Goal: Find specific page/section: Find specific page/section

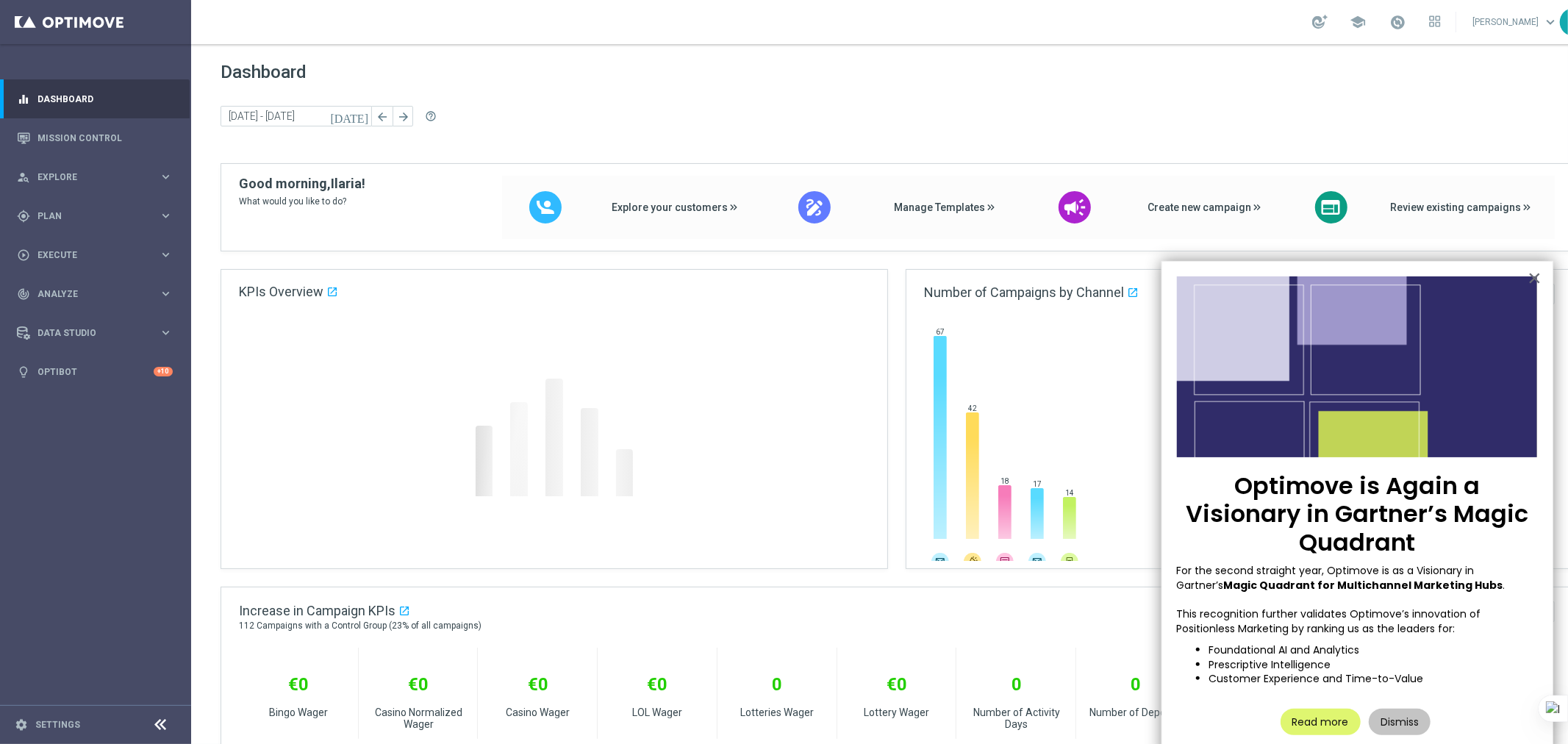
click at [581, 22] on div "school [PERSON_NAME] keyboard_arrow_down IG" at bounding box center [897, 22] width 1411 height 44
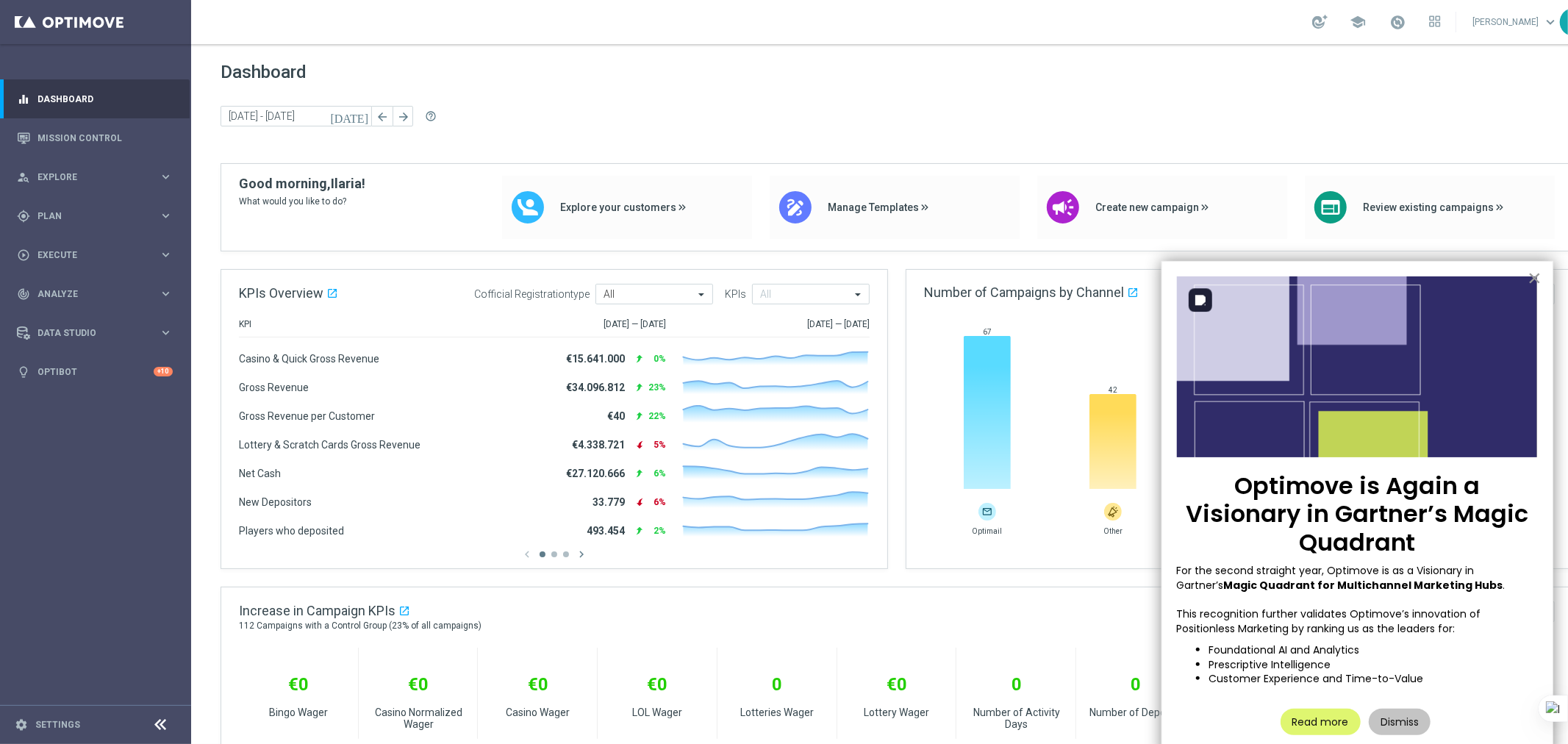
click at [1534, 279] on button "×" at bounding box center [1535, 277] width 14 height 23
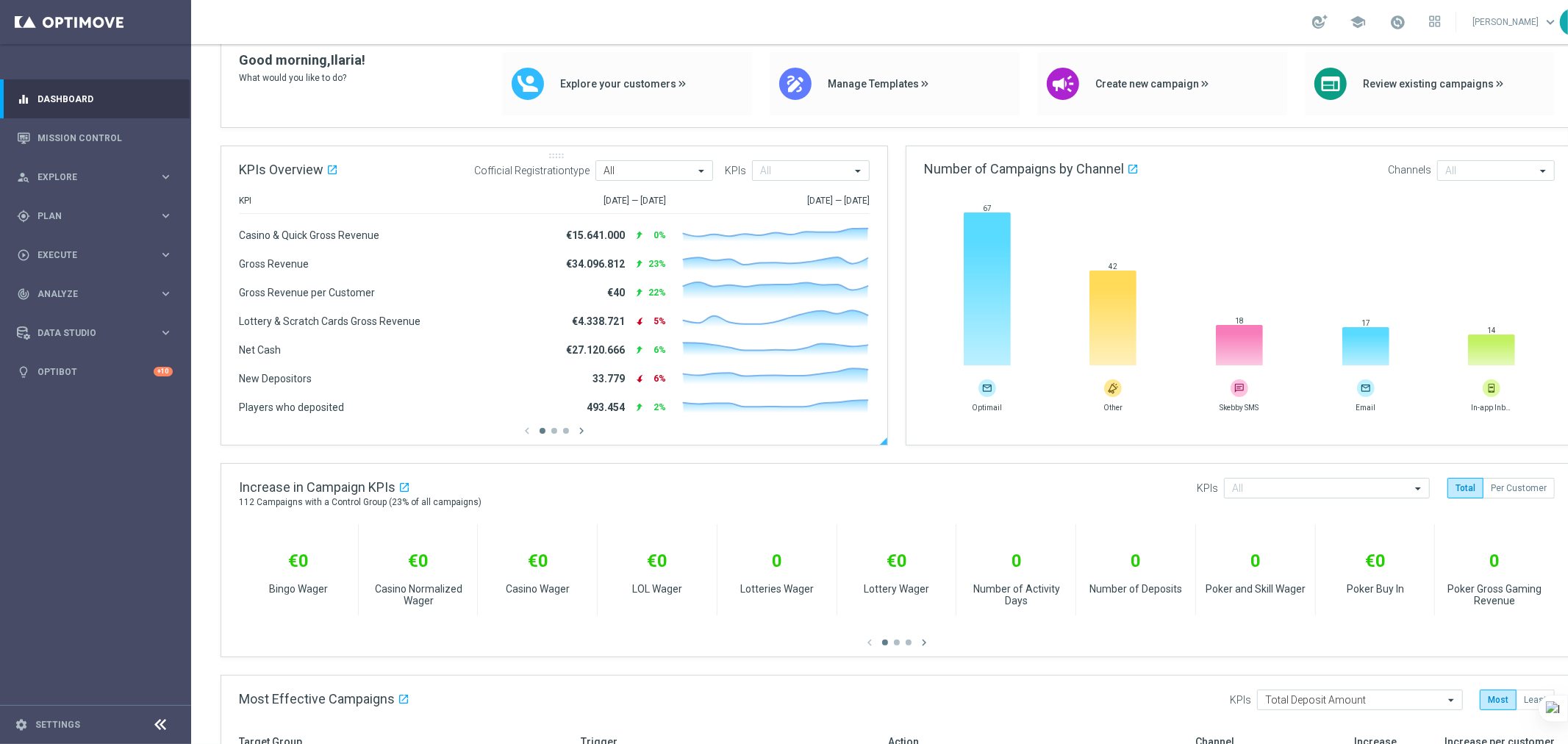
scroll to position [163, 0]
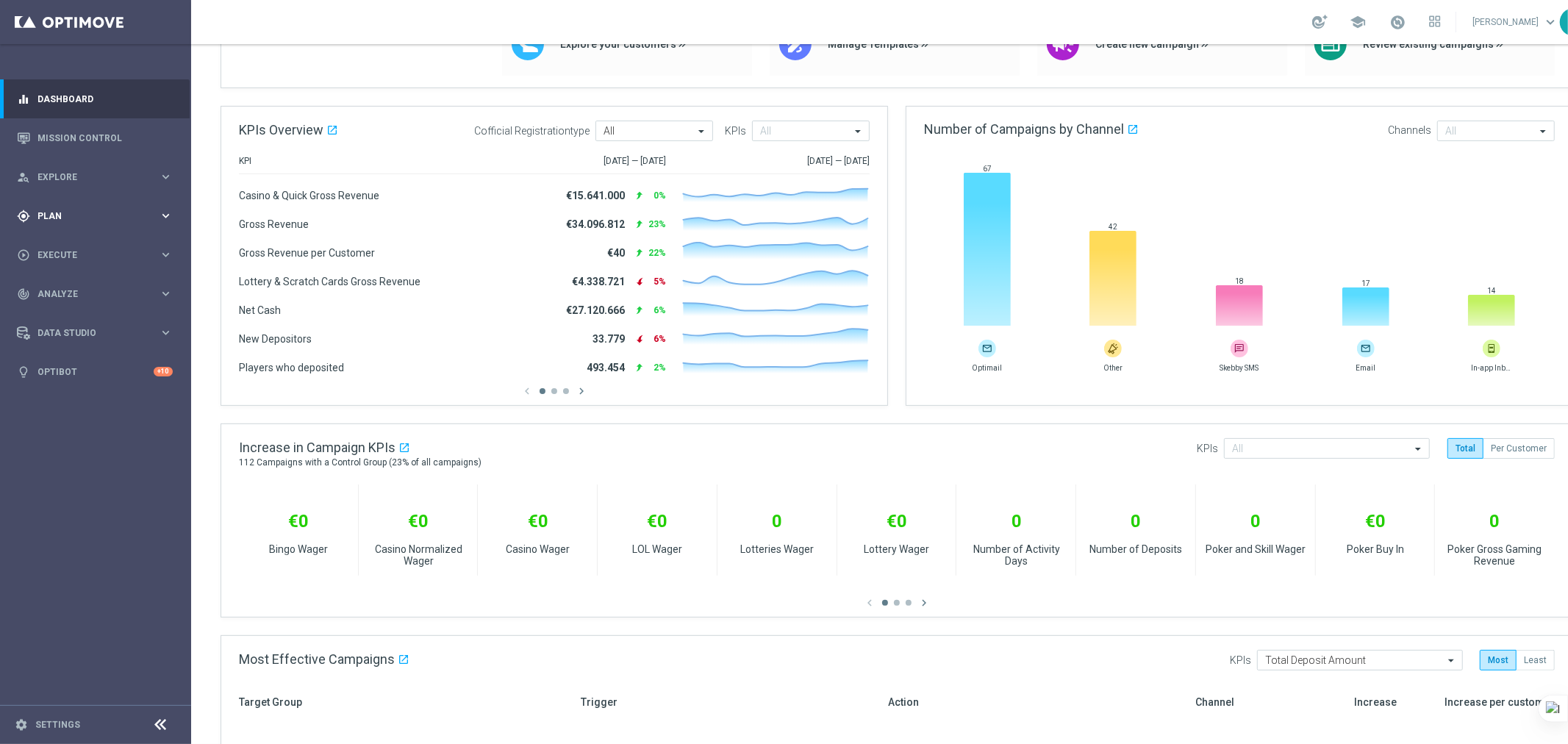
click at [162, 215] on icon "keyboard_arrow_right" at bounding box center [166, 216] width 14 height 14
click at [67, 285] on button "Templates keyboard_arrow_right" at bounding box center [105, 290] width 135 height 12
click at [61, 309] on link "Optimail" at bounding box center [99, 312] width 107 height 12
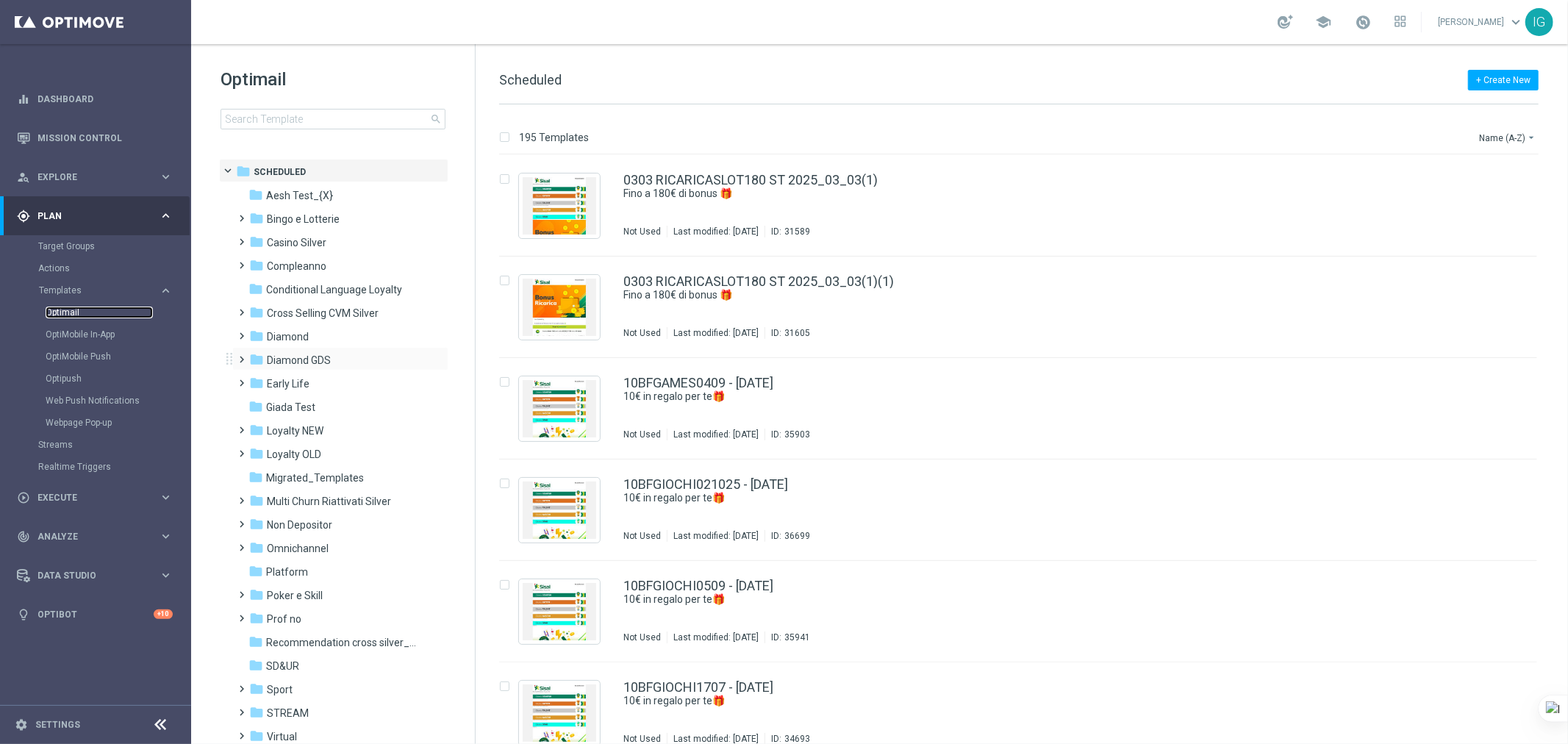
scroll to position [68, 0]
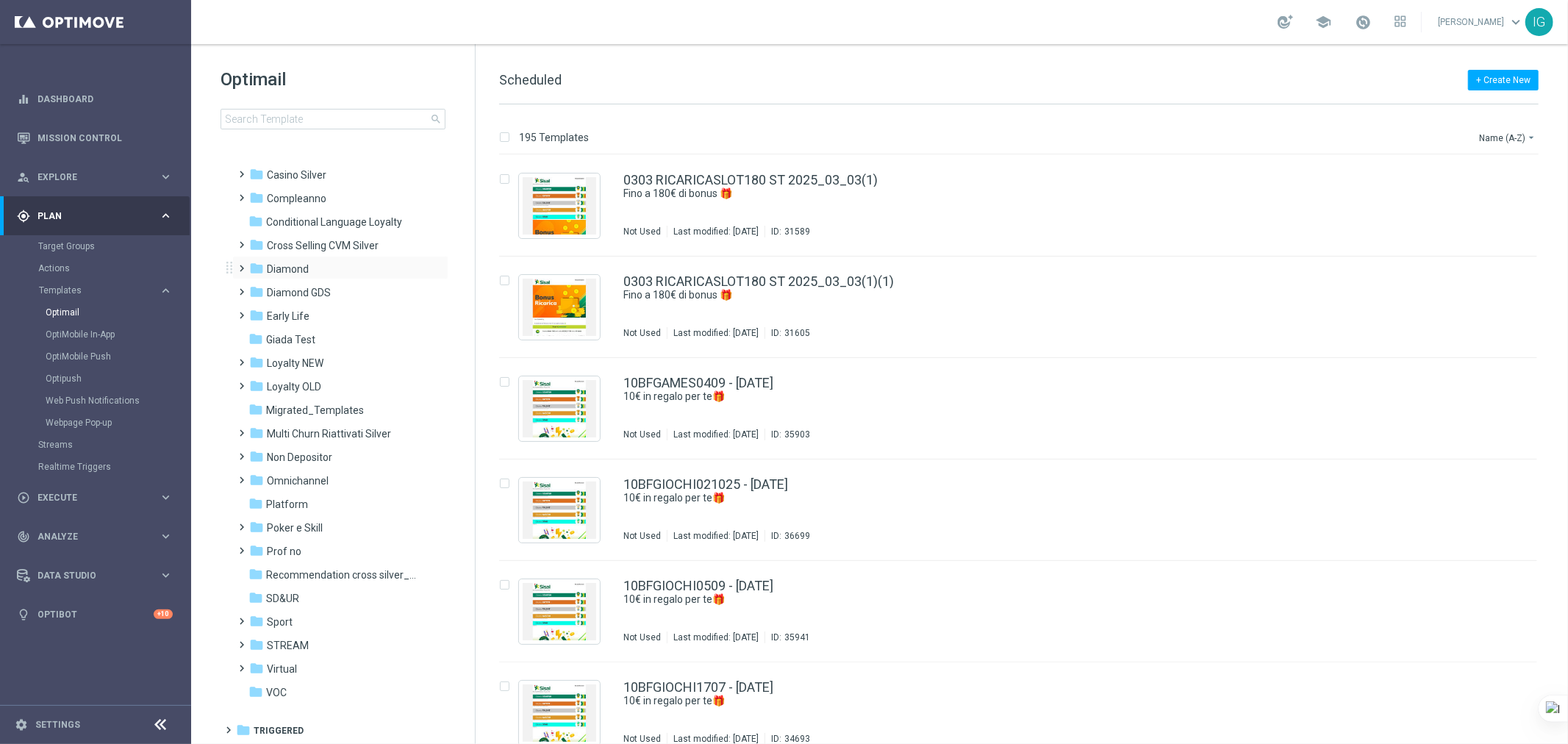
click at [242, 265] on span at bounding box center [239, 261] width 6 height 6
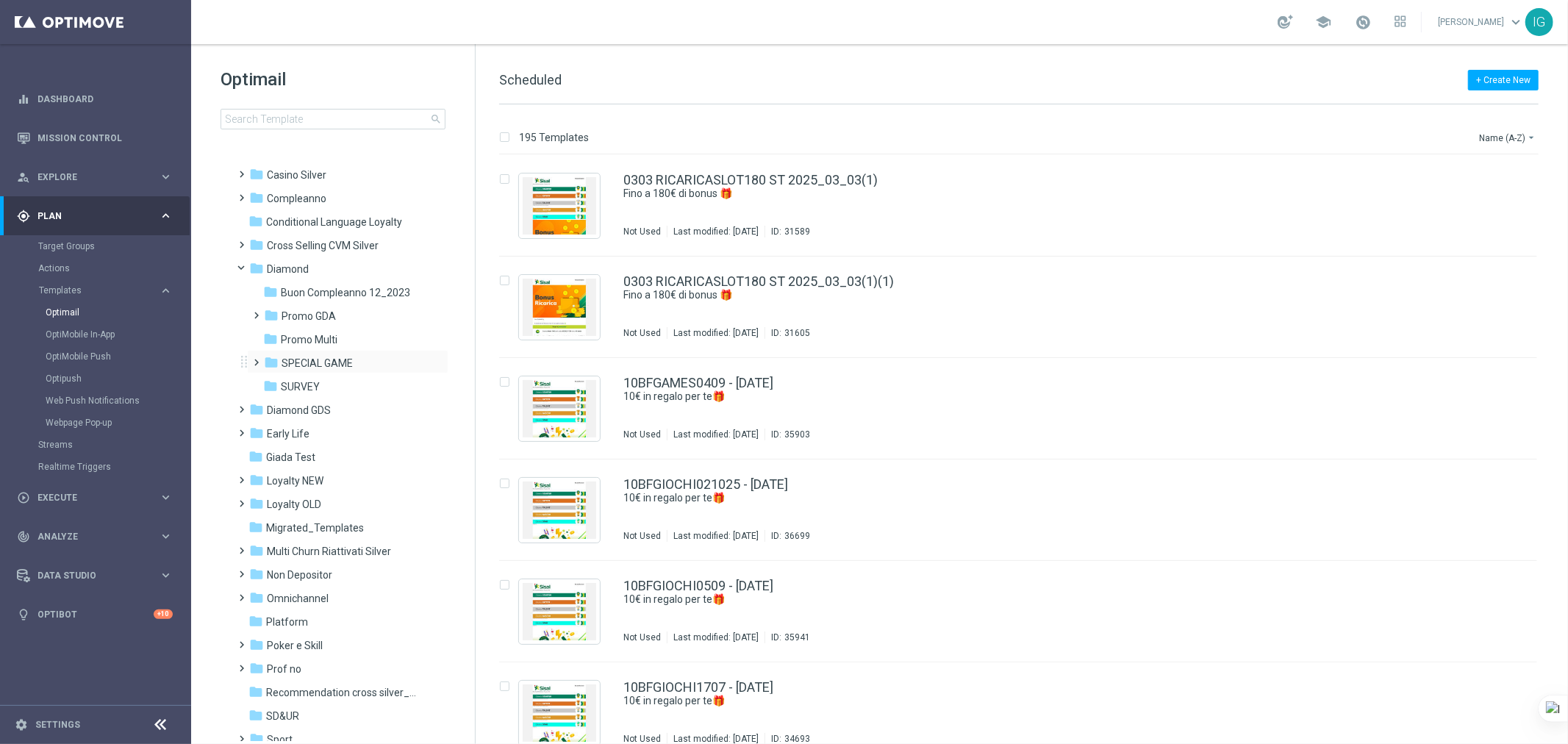
click at [256, 358] on span at bounding box center [253, 356] width 6 height 6
click at [270, 382] on span at bounding box center [269, 379] width 6 height 6
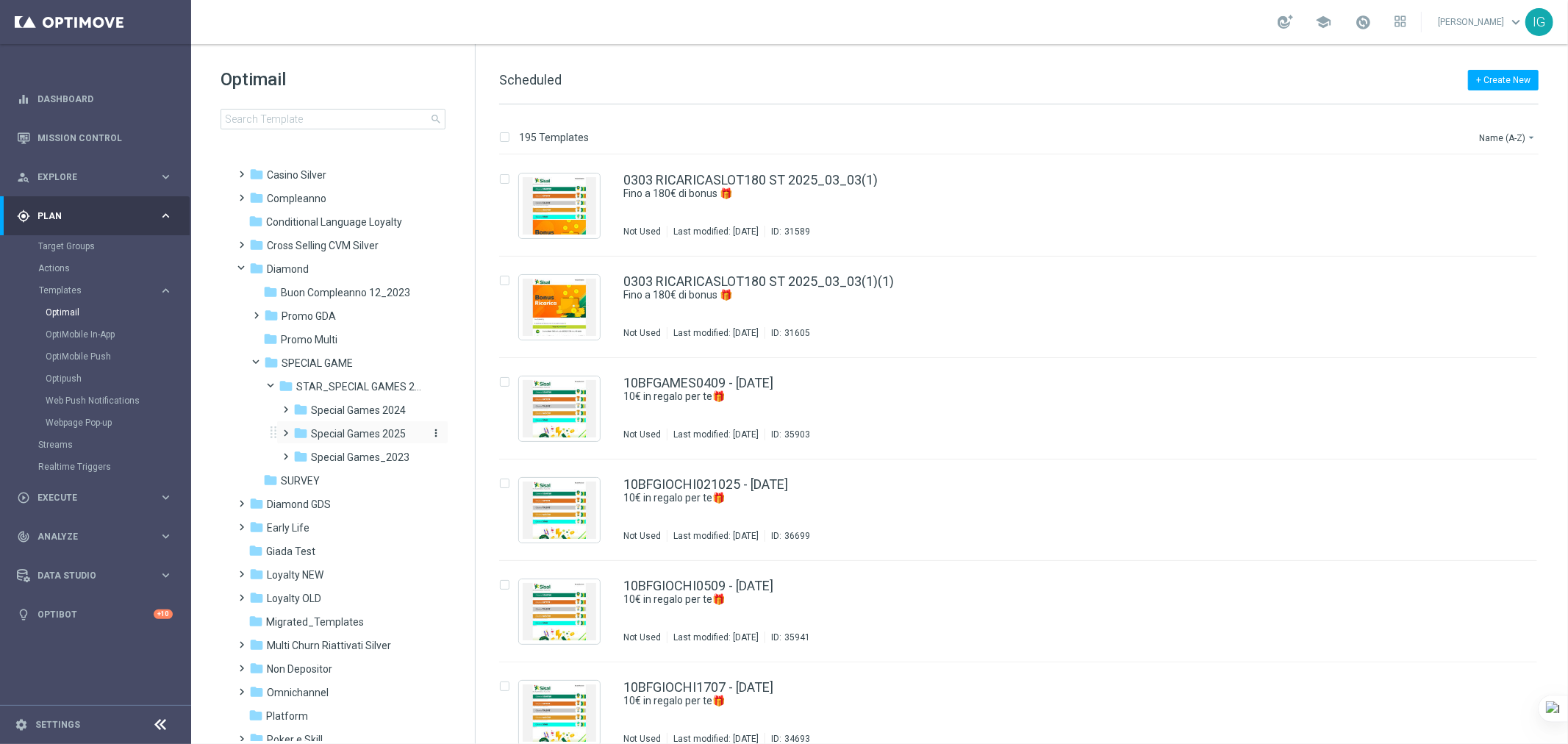
click at [338, 435] on span "Special Games 2025" at bounding box center [358, 433] width 95 height 14
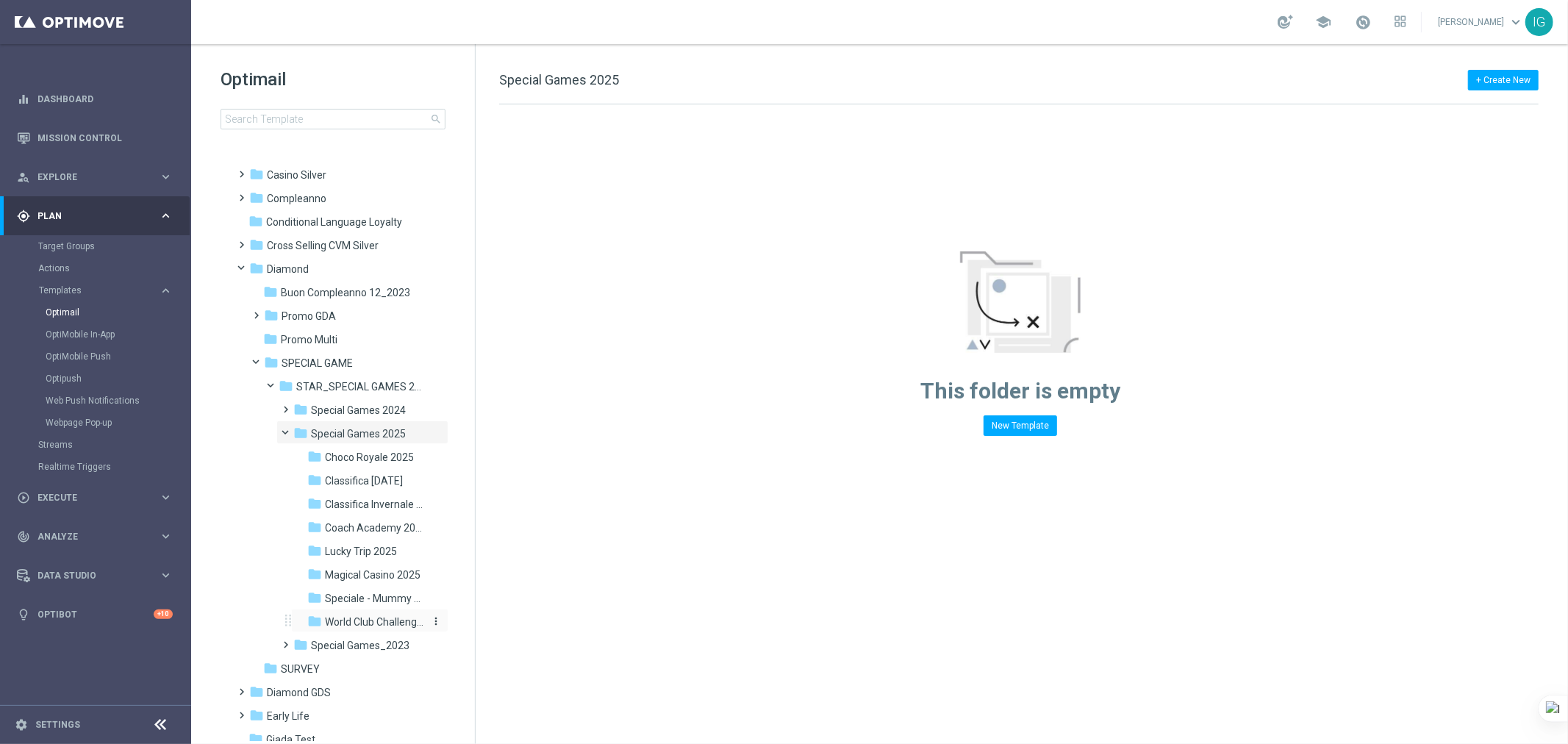
click at [369, 621] on span "World Club Challenge 2025" at bounding box center [375, 622] width 100 height 14
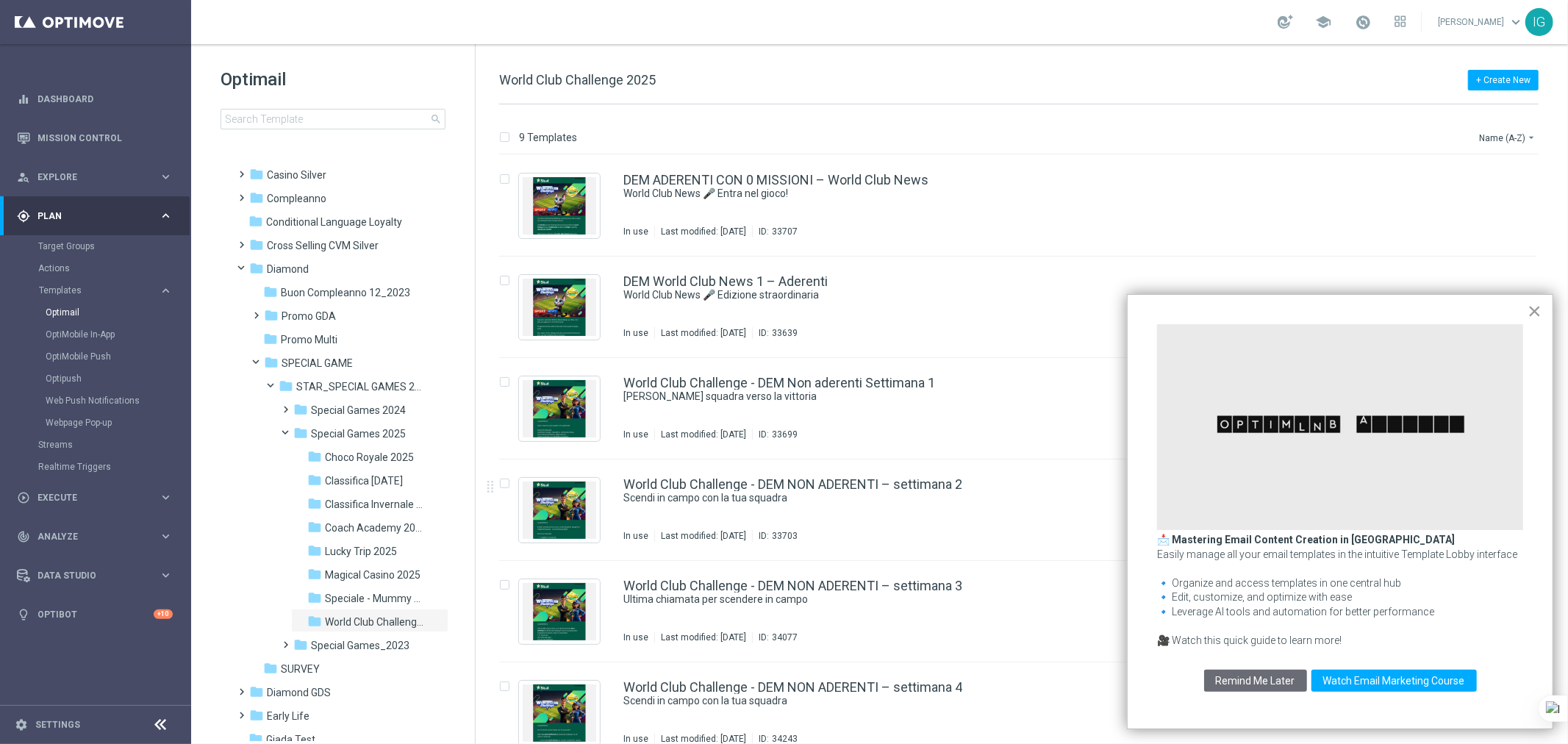
click at [1536, 307] on button "×" at bounding box center [1535, 311] width 14 height 23
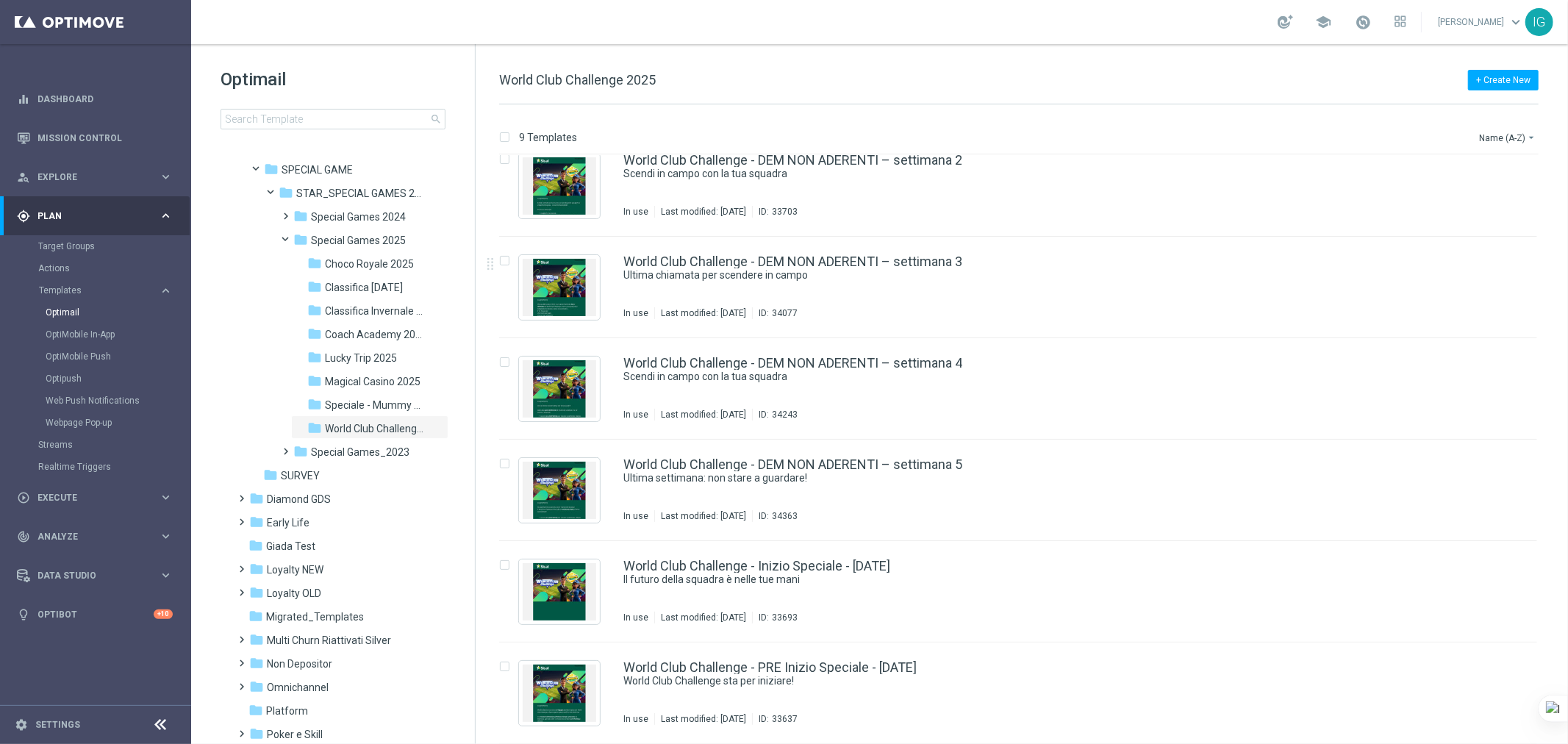
scroll to position [266, 0]
drag, startPoint x: 474, startPoint y: 423, endPoint x: 488, endPoint y: 259, distance: 164.6
click at [488, 259] on div "Optimail search folder 1 Folder folder Scheduled more_vert folder Aesh Test_{X}…" at bounding box center [880, 394] width 1377 height 700
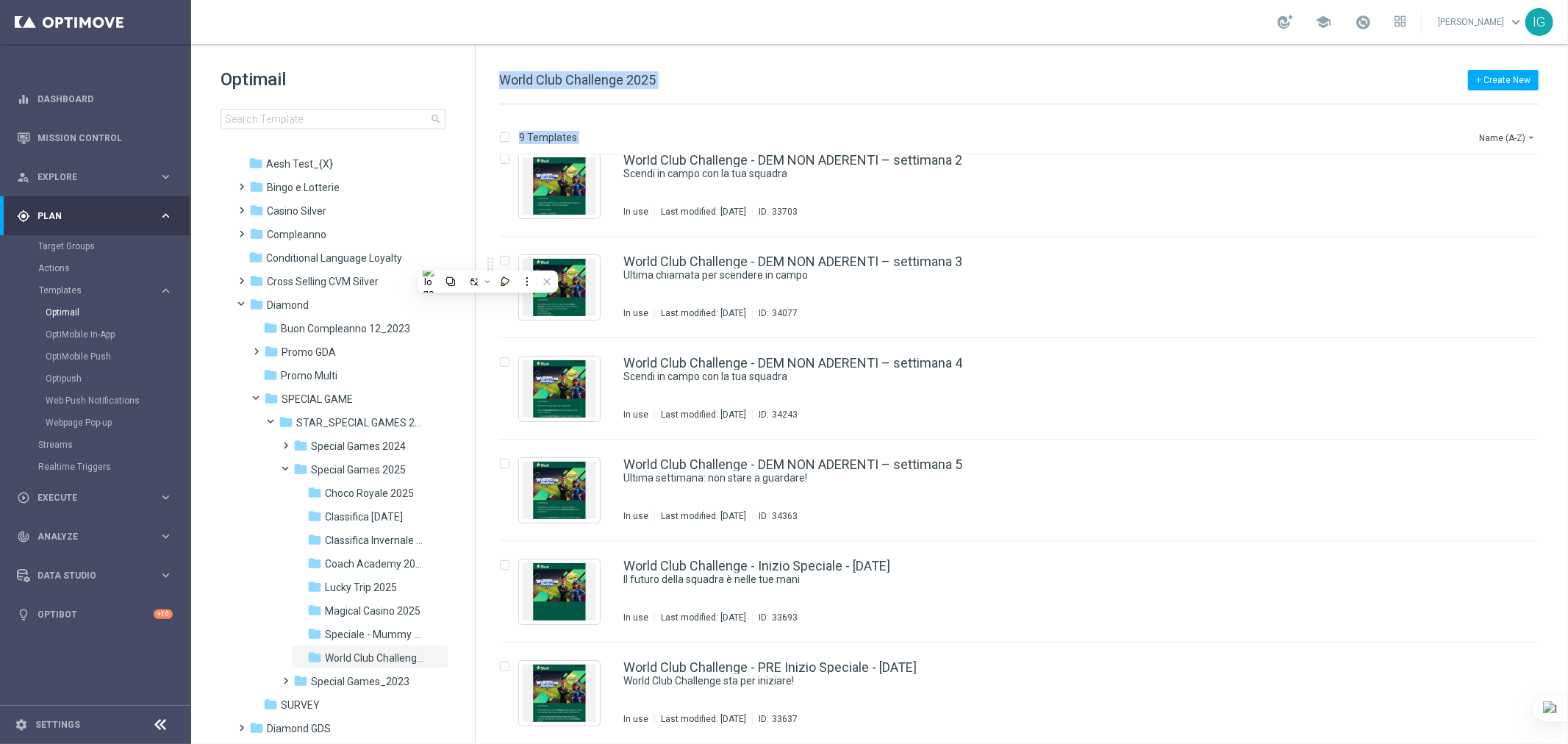
scroll to position [0, 0]
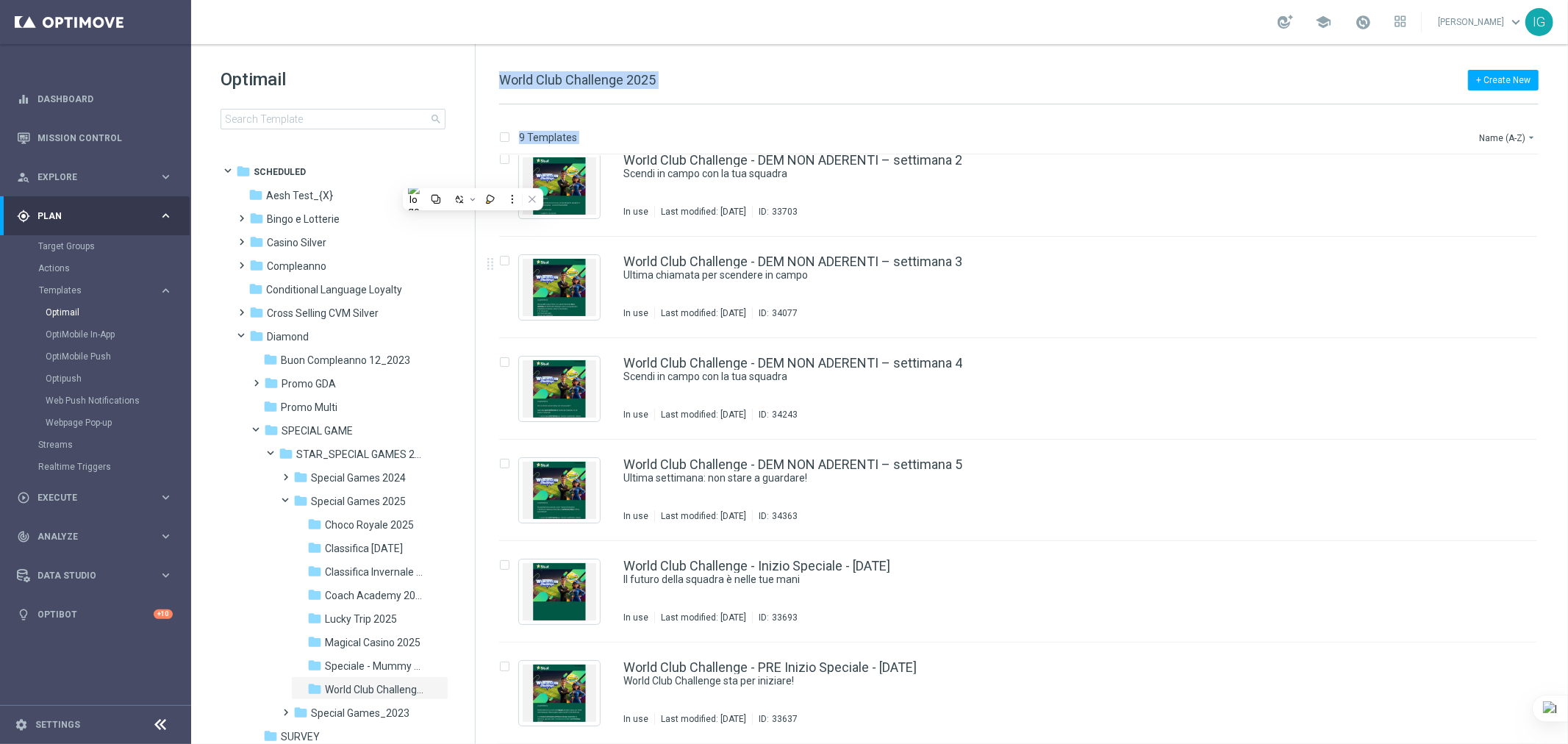
click at [473, 137] on div "Optimail search folder 1 Folder folder Scheduled more_vert folder Aesh Test_{X}…" at bounding box center [333, 135] width 284 height 182
click at [412, 18] on div "school [PERSON_NAME] keyboard_arrow_down IG" at bounding box center [880, 22] width 1377 height 44
drag, startPoint x: 473, startPoint y: 231, endPoint x: 475, endPoint y: 244, distance: 13.2
click at [473, 233] on div "Optimail search folder 1 Folder folder Scheduled more_vert folder Aesh Test_{X}…" at bounding box center [333, 394] width 285 height 700
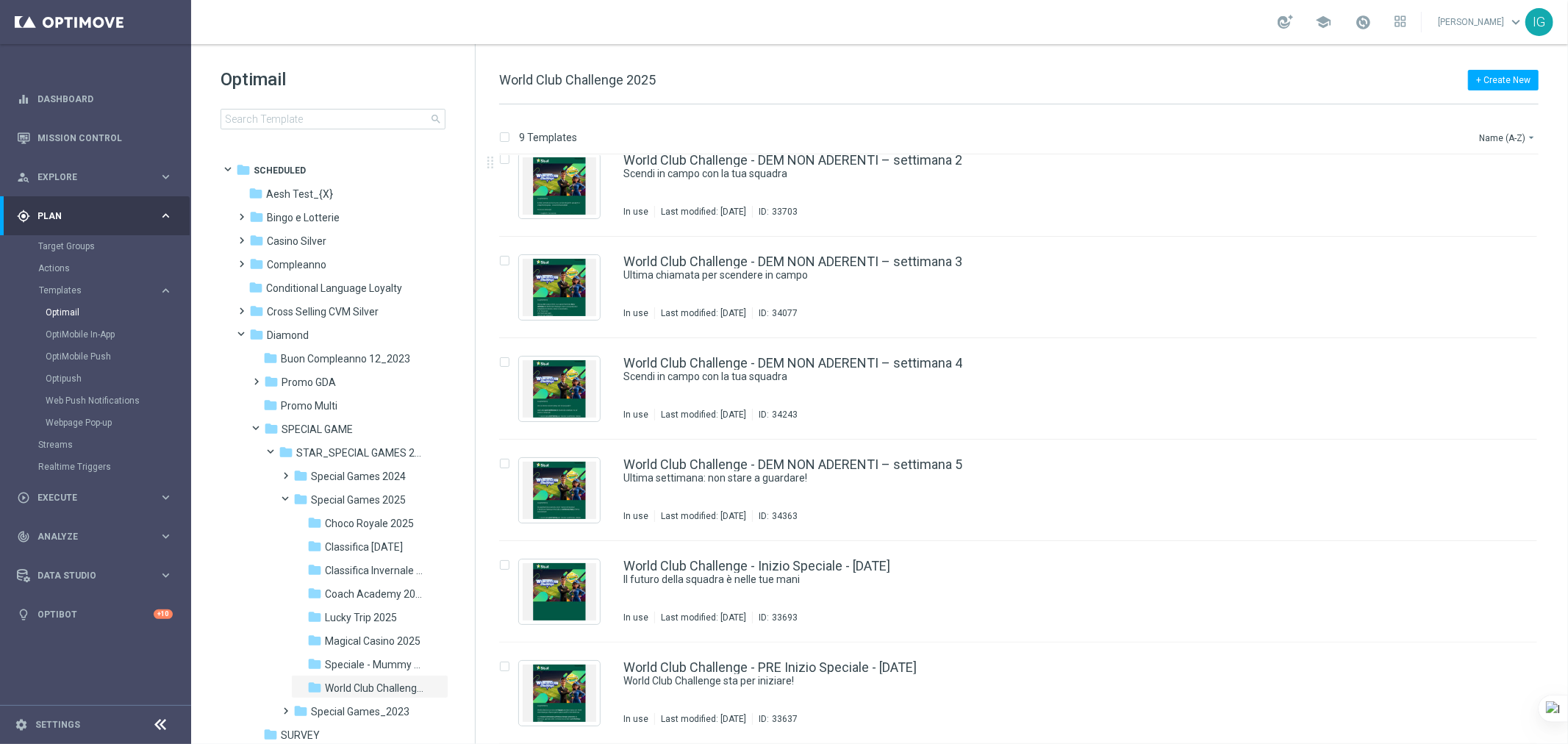
drag, startPoint x: 475, startPoint y: 409, endPoint x: 475, endPoint y: 427, distance: 18.0
click at [476, 427] on div "9 Templates Name (A-Z) arrow_drop_down Drag here to set row groups Drag here to…" at bounding box center [1022, 424] width 1092 height 640
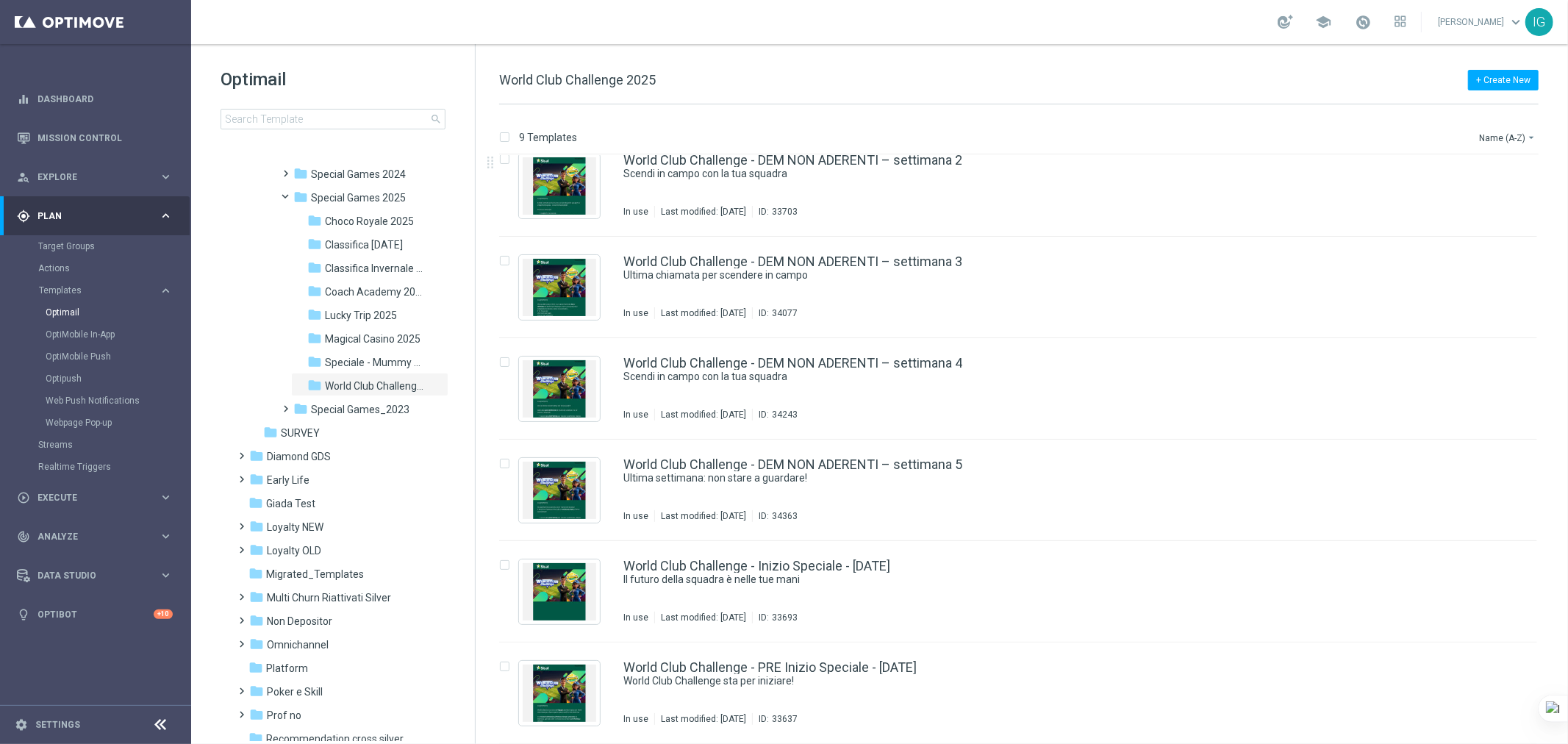
scroll to position [222, 0]
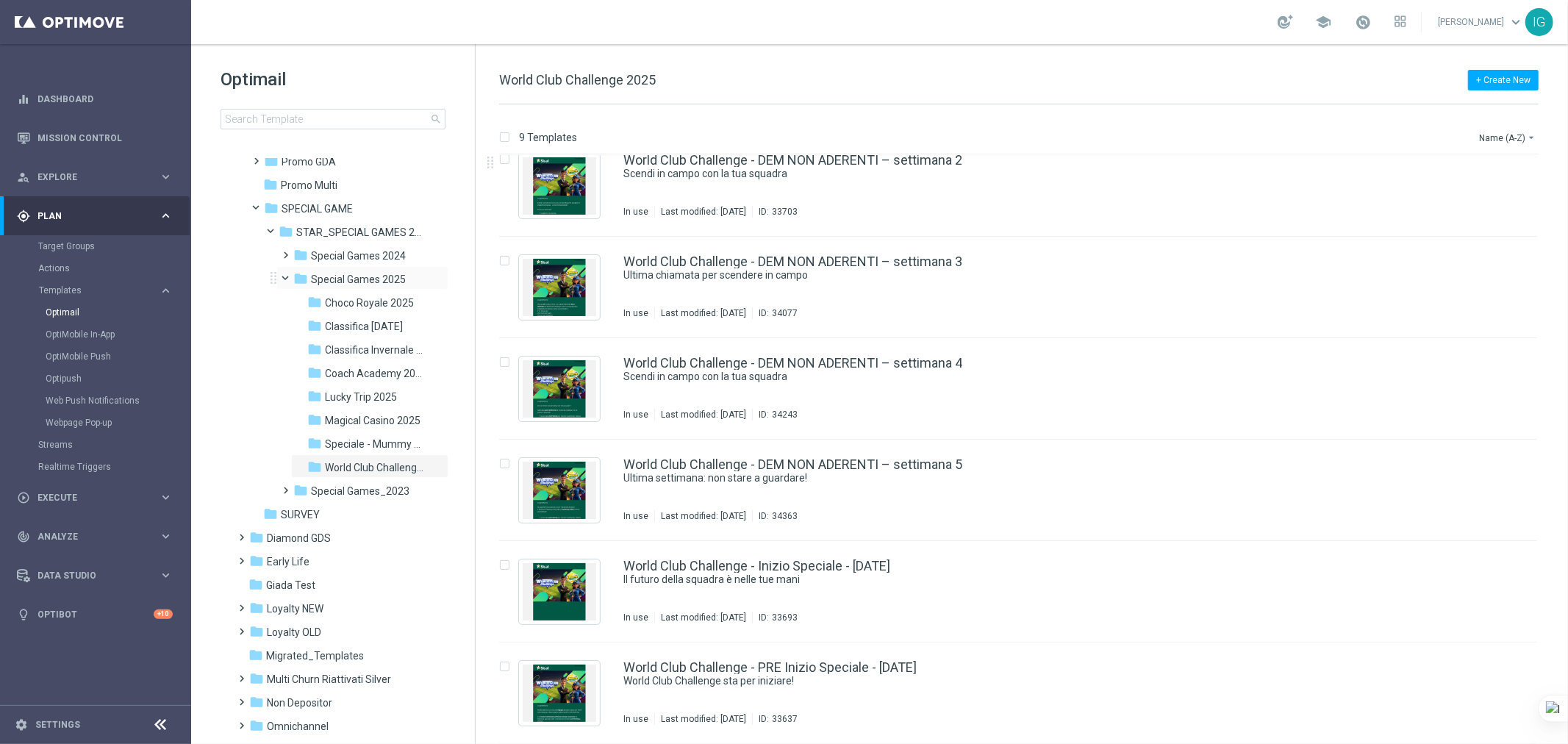
click at [289, 278] on span at bounding box center [292, 275] width 6 height 6
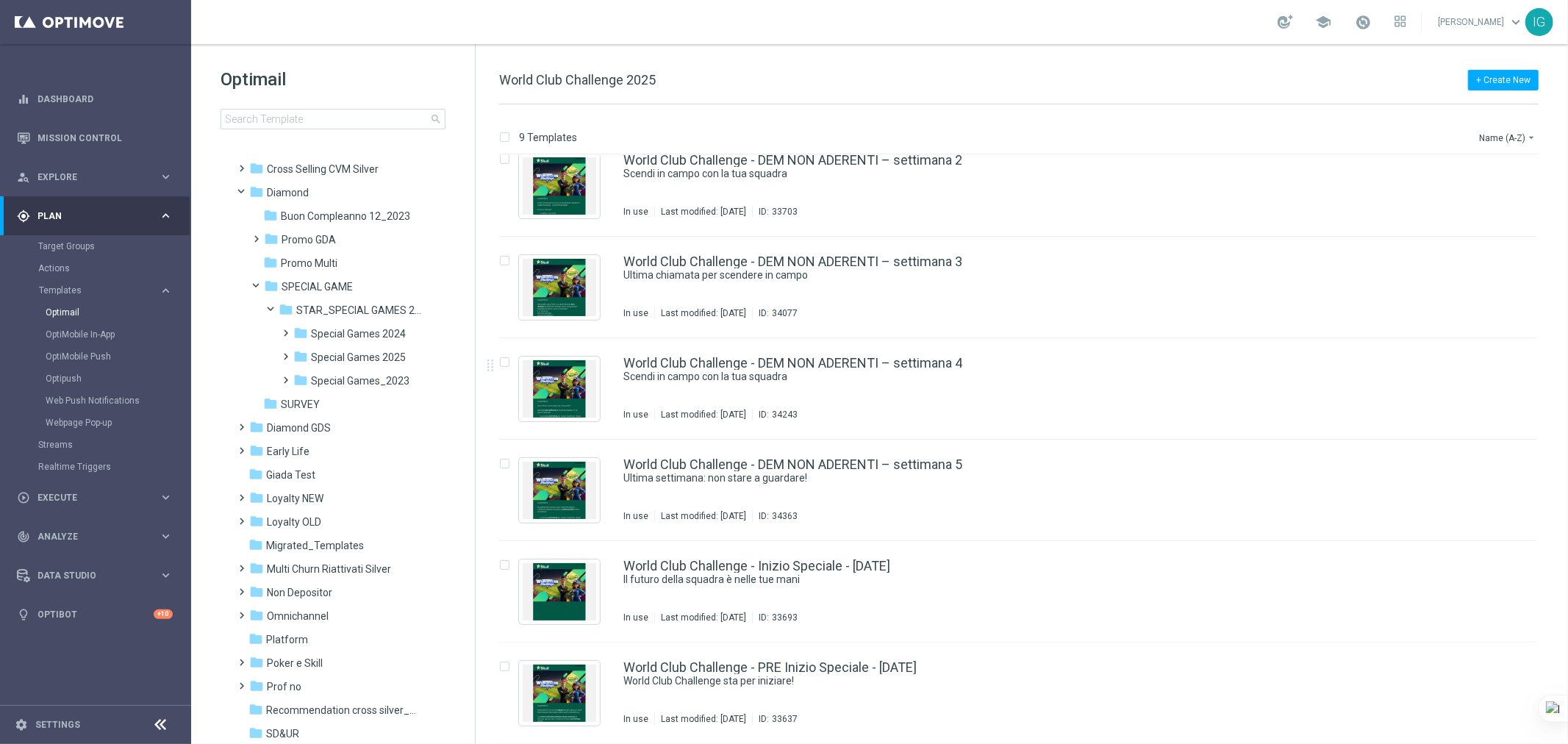
scroll to position [104, 0]
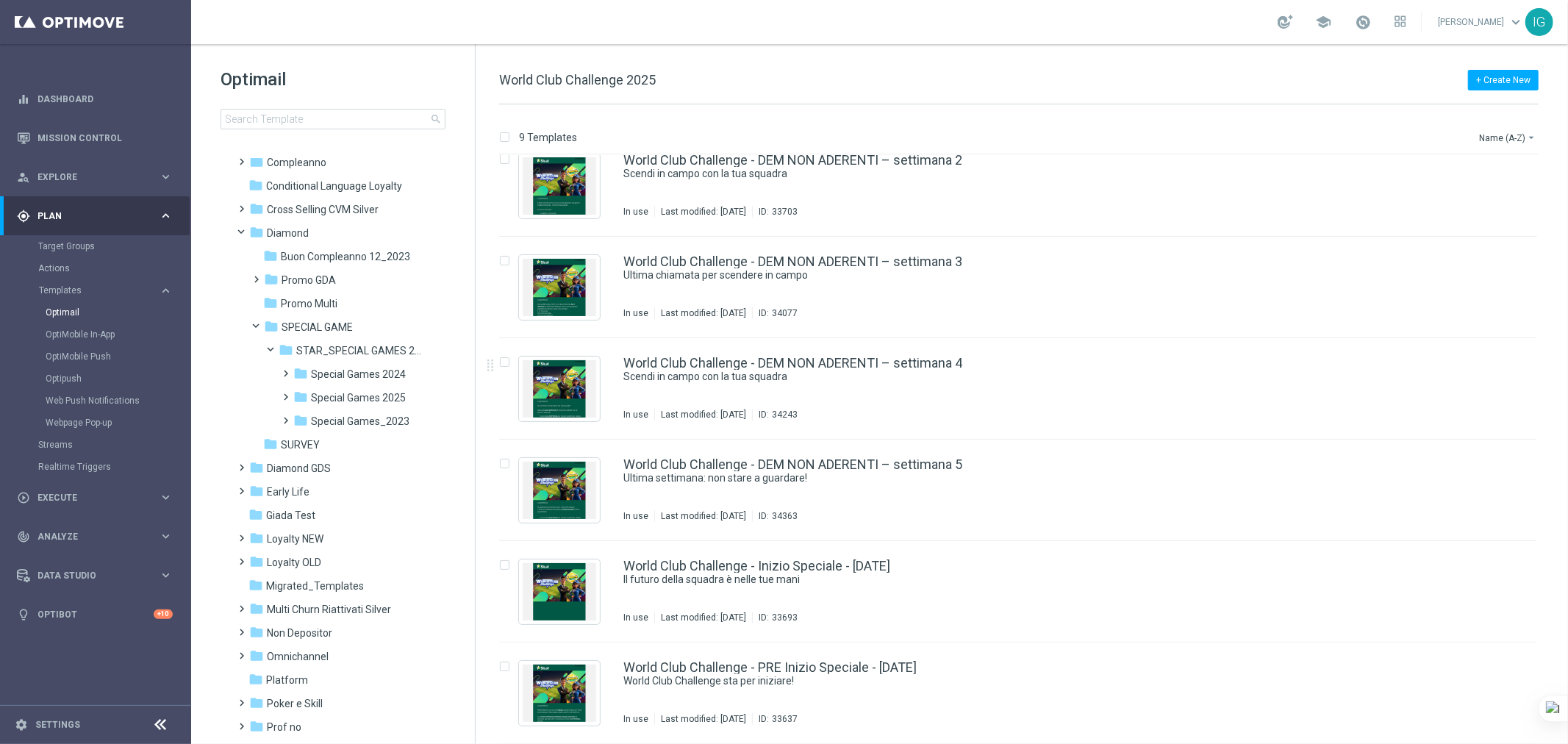
click at [467, 421] on tree-viewport "folder Scheduled more_vert folder Aesh Test_{X} more_vert" at bounding box center [346, 346] width 254 height 582
